Goal: Navigation & Orientation: Find specific page/section

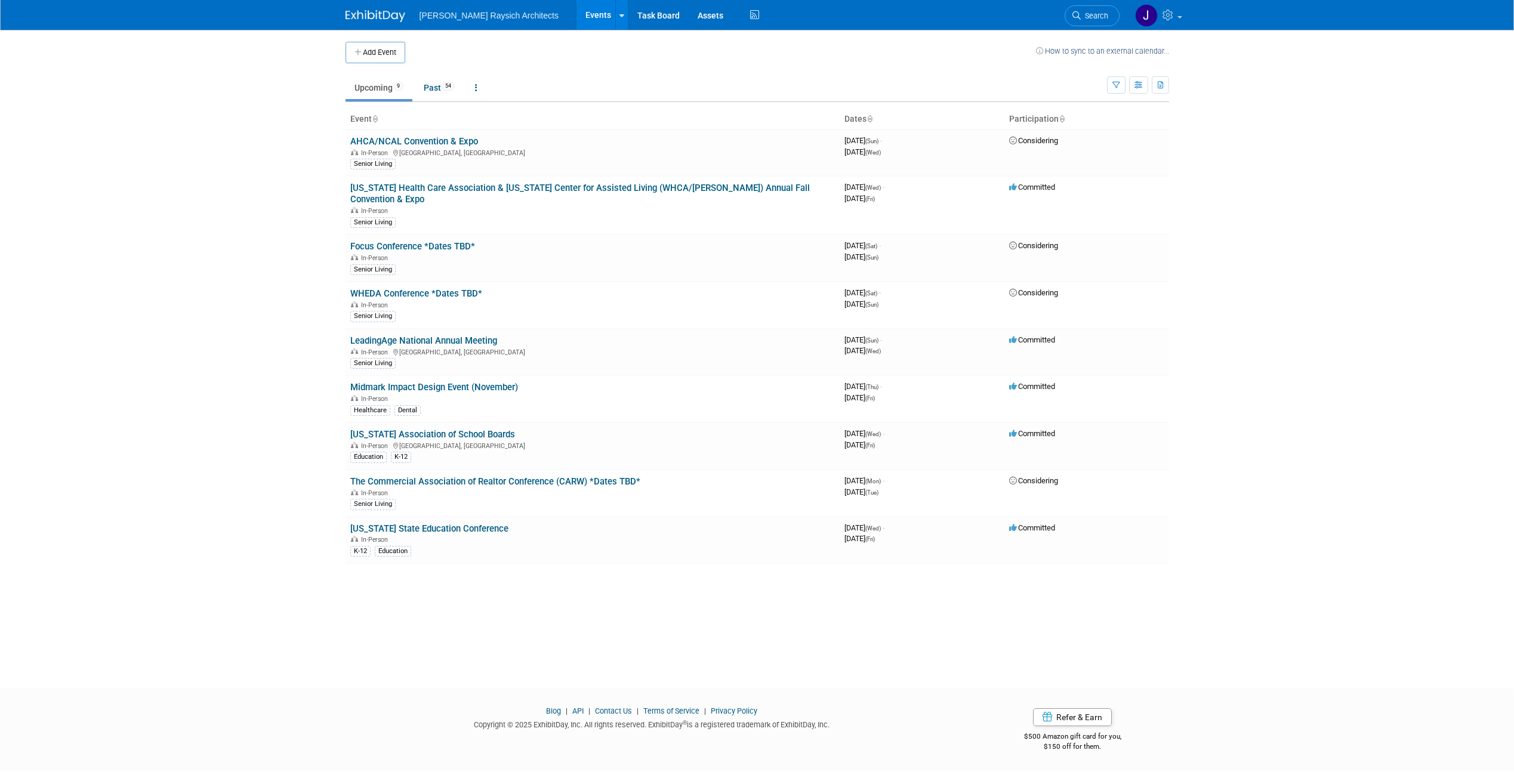
click at [0, 784] on nordpass-portal at bounding box center [0, 784] width 0 height 0
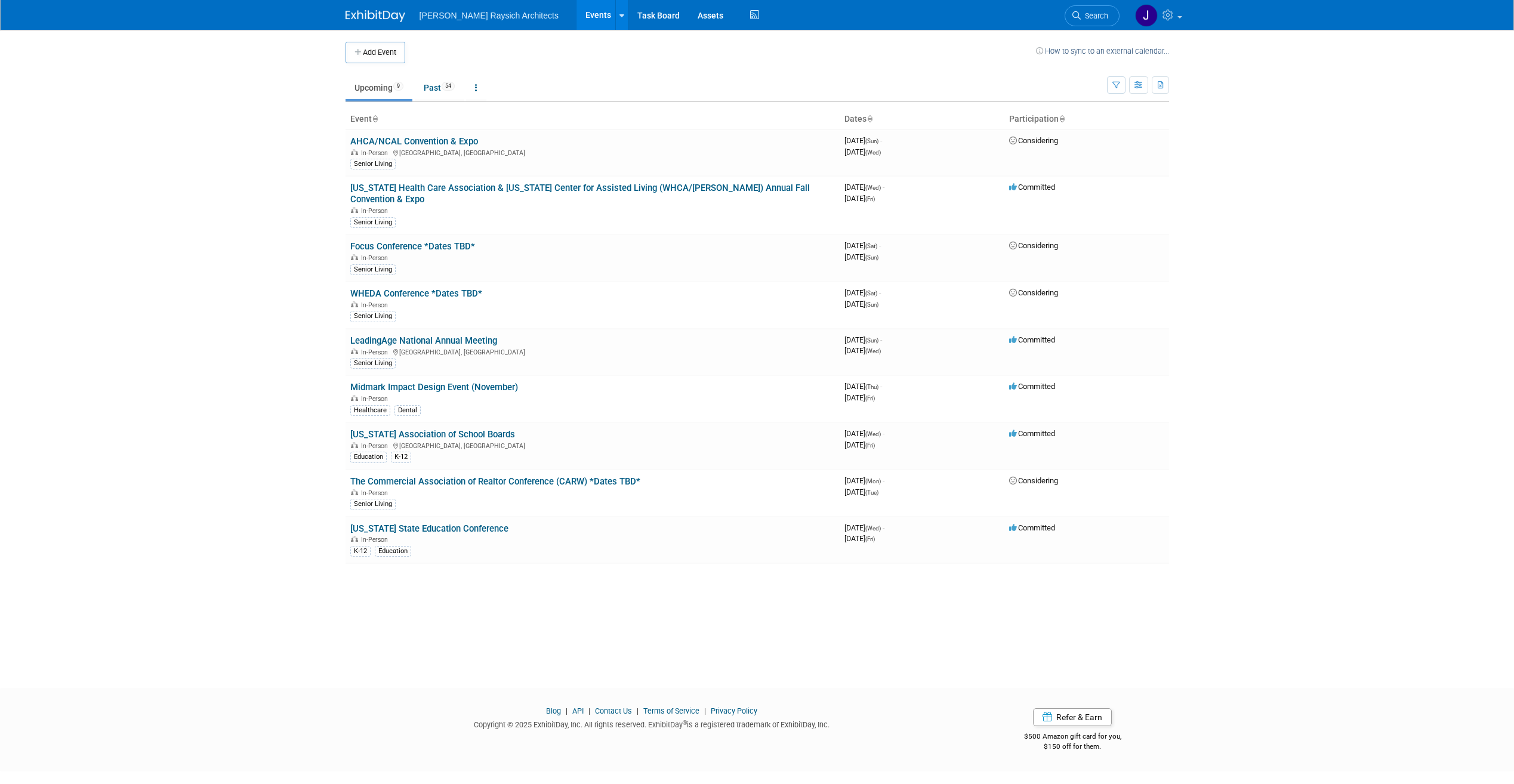
click at [0, 784] on nordpass-portal at bounding box center [0, 784] width 0 height 0
click at [1007, 658] on div "Add Event How to sync to an external calendar... New Event Duplicate Event Warn…" at bounding box center [757, 347] width 842 height 637
